Goal: Browse casually: Explore the website without a specific task or goal

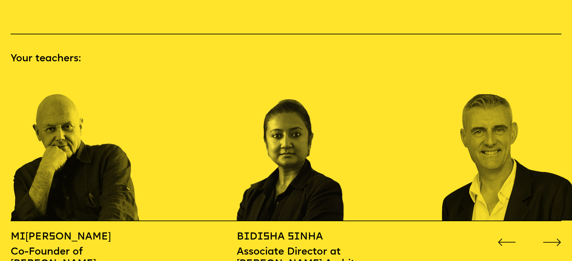
scroll to position [870, 0]
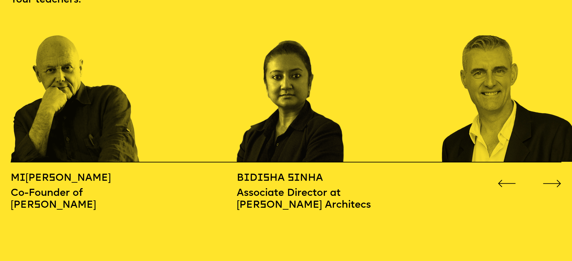
click at [550, 175] on div "M i [PERSON_NAME] Co-Founder of [PERSON_NAME] B [PERSON_NAME] sha S i nha Assoc…" at bounding box center [286, 187] width 550 height 50
click at [554, 180] on icon "Go to next slide" at bounding box center [551, 183] width 19 height 7
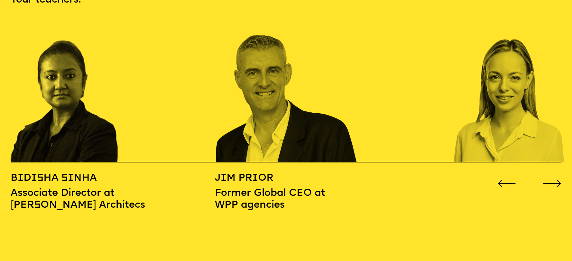
click at [554, 180] on icon "Go to next slide" at bounding box center [551, 183] width 19 height 7
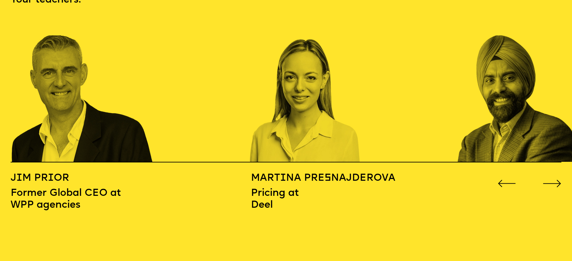
click at [554, 180] on icon "Go to next slide" at bounding box center [551, 183] width 19 height 7
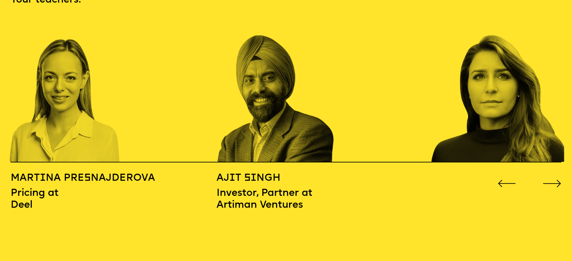
click at [554, 180] on icon "Go to next slide" at bounding box center [551, 183] width 19 height 7
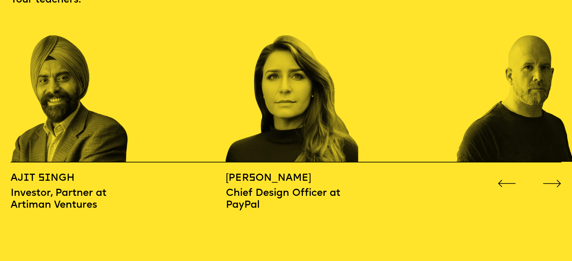
click at [554, 180] on icon "Go to next slide" at bounding box center [551, 183] width 19 height 7
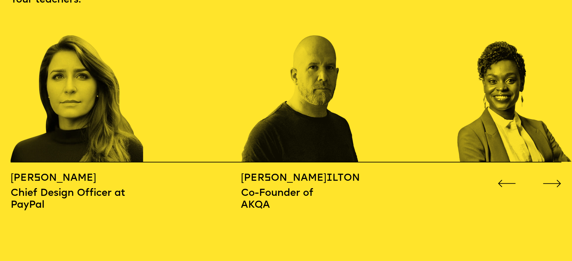
click at [554, 180] on icon "Go to next slide" at bounding box center [551, 183] width 19 height 7
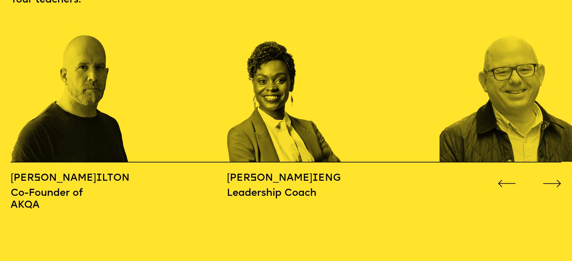
click at [554, 180] on icon "Go to next slide" at bounding box center [551, 183] width 19 height 7
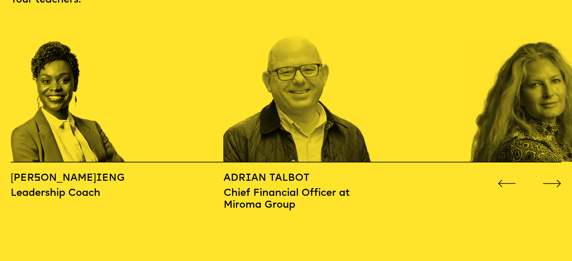
click at [554, 180] on icon "Go to next slide" at bounding box center [551, 183] width 19 height 7
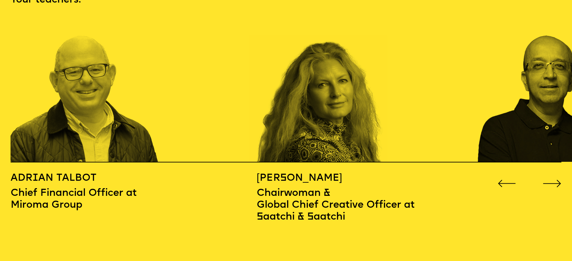
click at [554, 180] on icon "Go to next slide" at bounding box center [551, 183] width 17 height 7
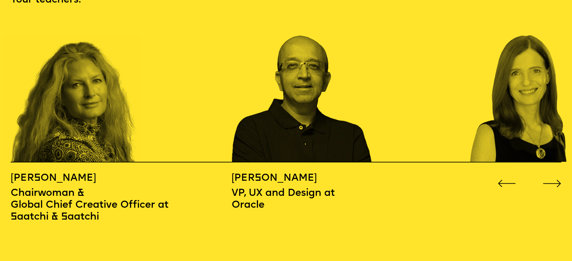
click at [554, 180] on icon "Go to next slide" at bounding box center [551, 183] width 17 height 7
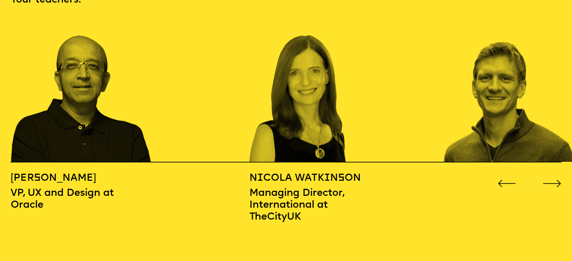
click at [554, 180] on icon "Go to next slide" at bounding box center [551, 183] width 17 height 7
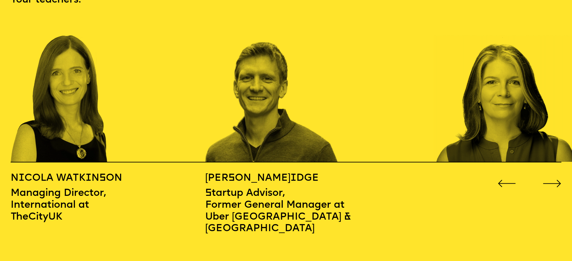
click at [554, 180] on icon "Go to next slide" at bounding box center [551, 183] width 19 height 7
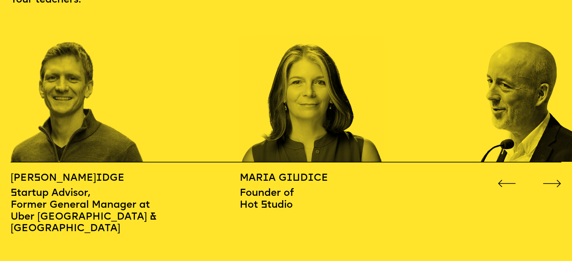
click at [554, 180] on icon "Go to next slide" at bounding box center [551, 183] width 19 height 7
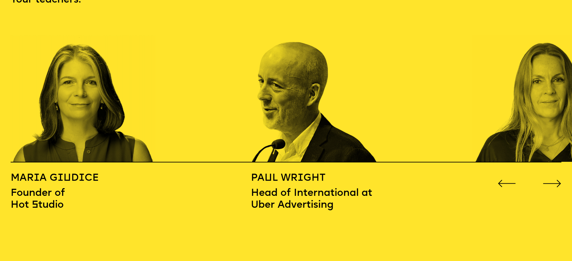
click at [554, 180] on icon "Go to next slide" at bounding box center [551, 183] width 19 height 7
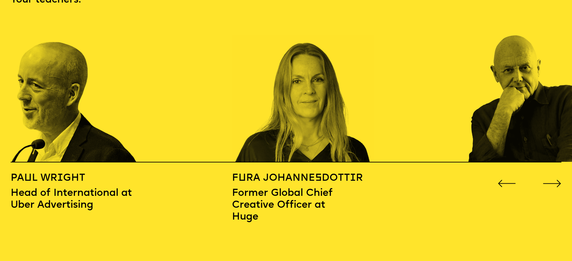
click at [554, 180] on icon "Go to next slide" at bounding box center [551, 183] width 19 height 7
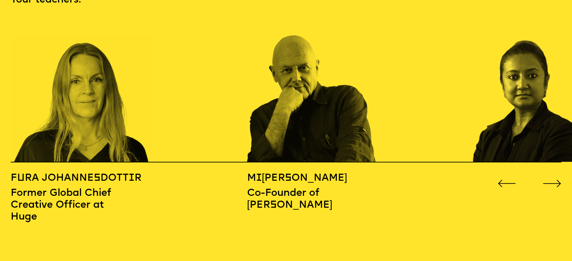
click at [554, 180] on icon "Go to next slide" at bounding box center [551, 183] width 19 height 7
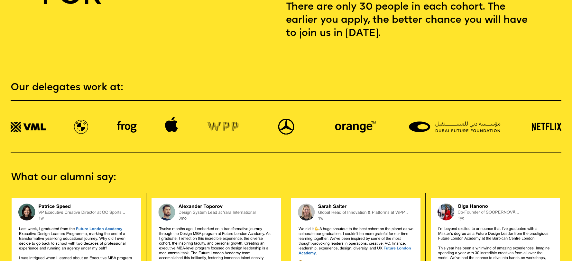
scroll to position [1192, 0]
